Goal: Navigation & Orientation: Find specific page/section

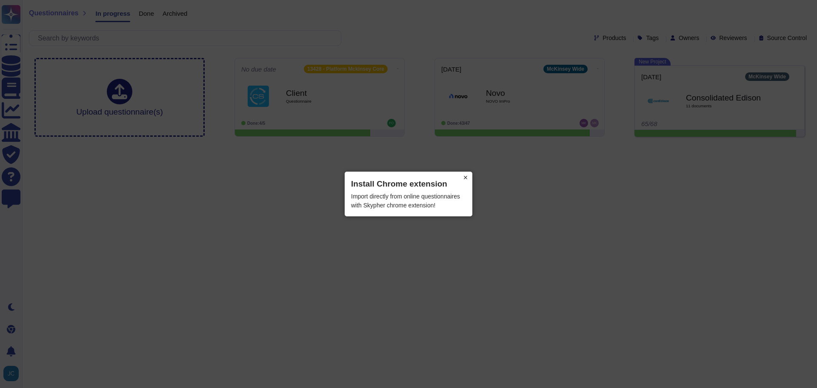
click at [466, 178] on button "×" at bounding box center [466, 177] width 14 height 12
